Goal: Navigation & Orientation: Find specific page/section

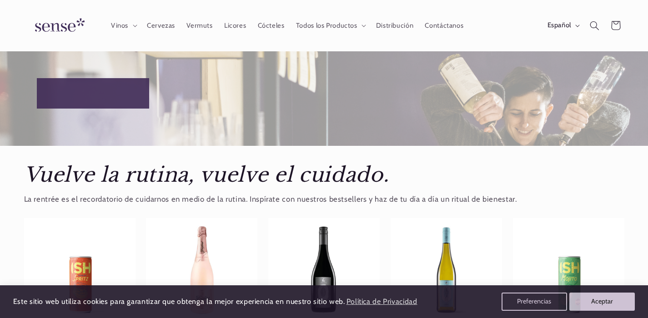
scroll to position [125, 0]
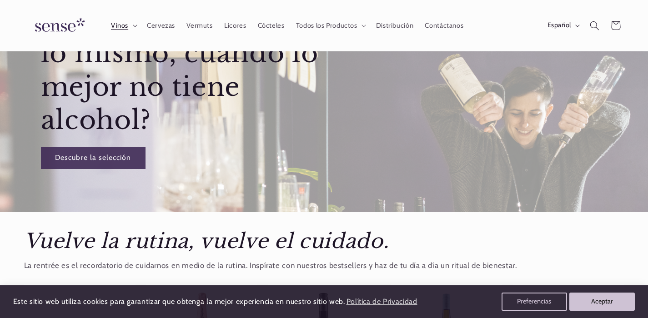
click at [116, 30] on span "Vinos" at bounding box center [119, 25] width 17 height 9
click at [164, 28] on span "Cervezas" at bounding box center [161, 25] width 28 height 9
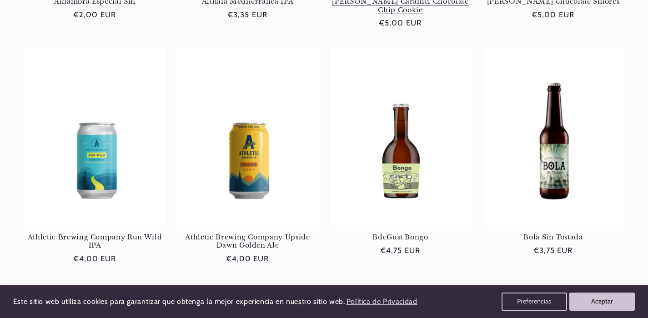
scroll to position [885, 0]
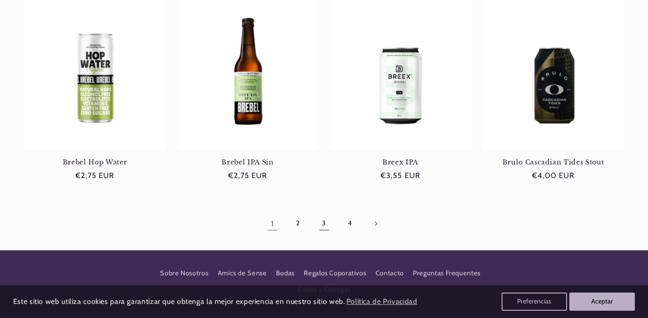
click at [321, 221] on link "3" at bounding box center [323, 223] width 21 height 21
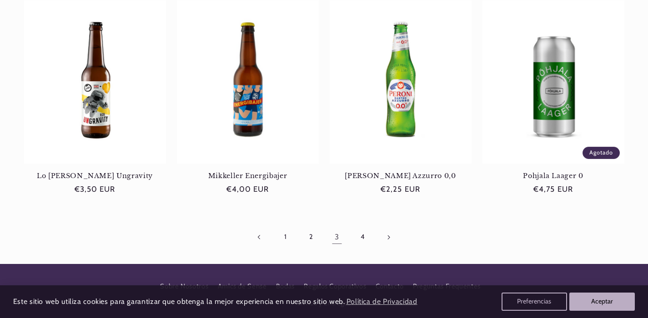
scroll to position [928, 0]
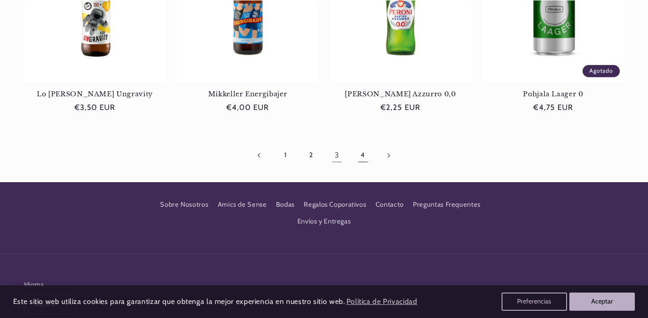
click at [366, 157] on link "4" at bounding box center [362, 155] width 21 height 21
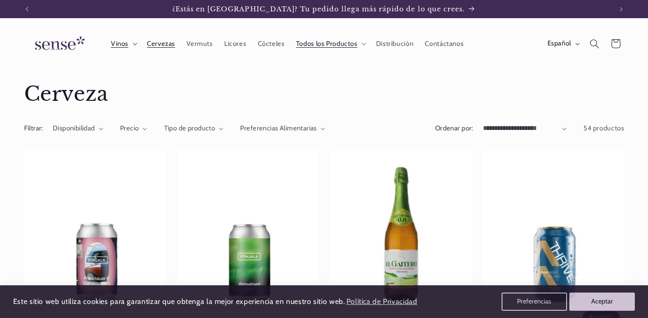
click at [111, 42] on span "Vinos" at bounding box center [119, 44] width 17 height 9
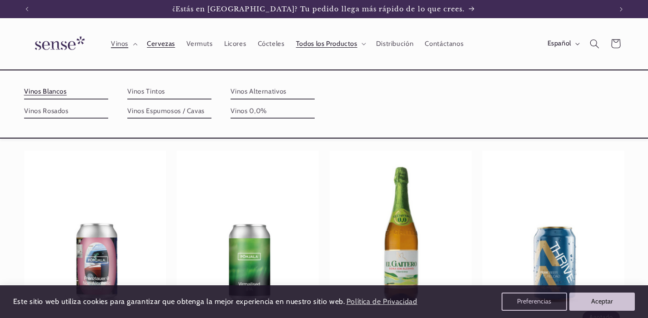
click at [64, 91] on link "Vinos Blancos" at bounding box center [66, 92] width 84 height 15
